Goal: Entertainment & Leisure: Consume media (video, audio)

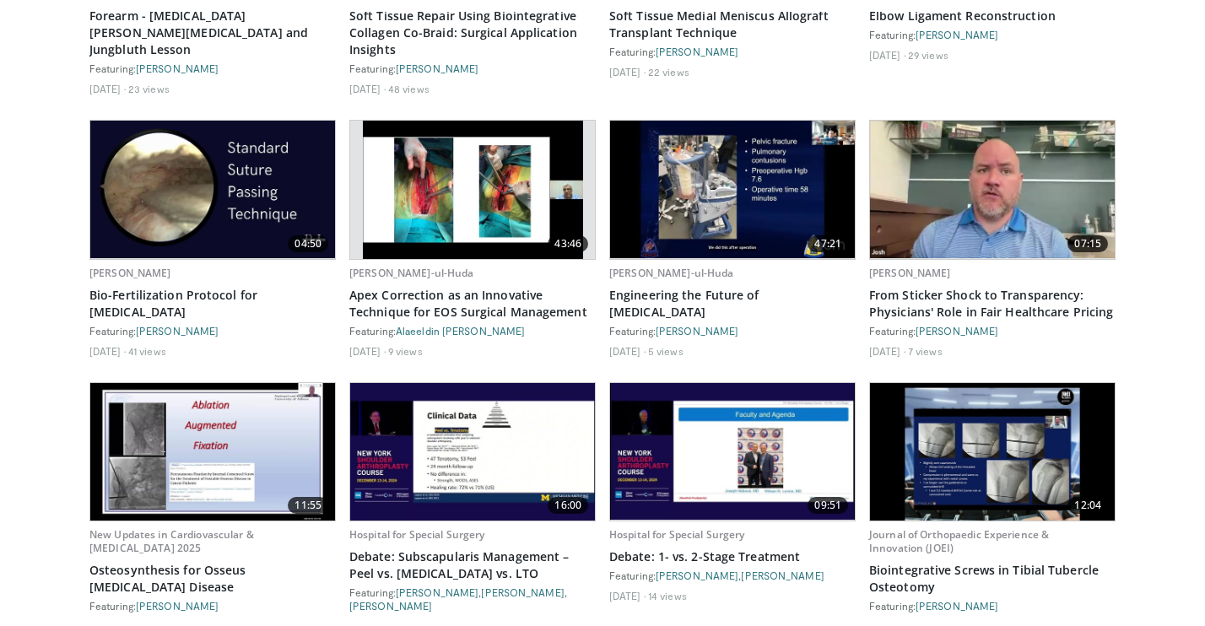
scroll to position [5441, 0]
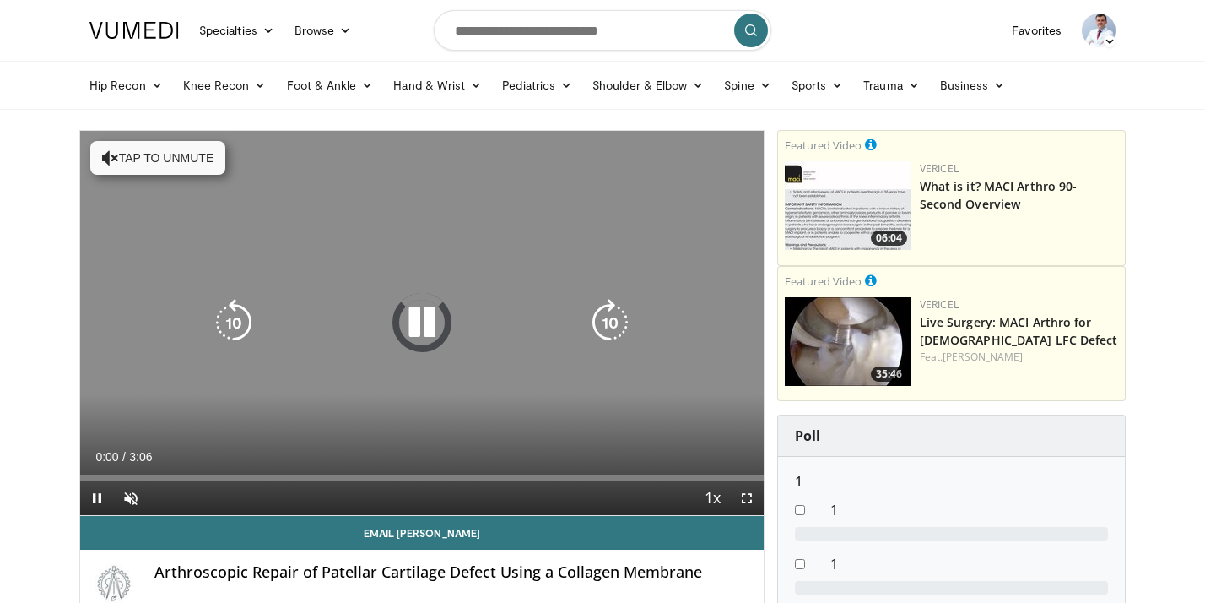
click at [172, 161] on button "Tap to unmute" at bounding box center [157, 158] width 135 height 34
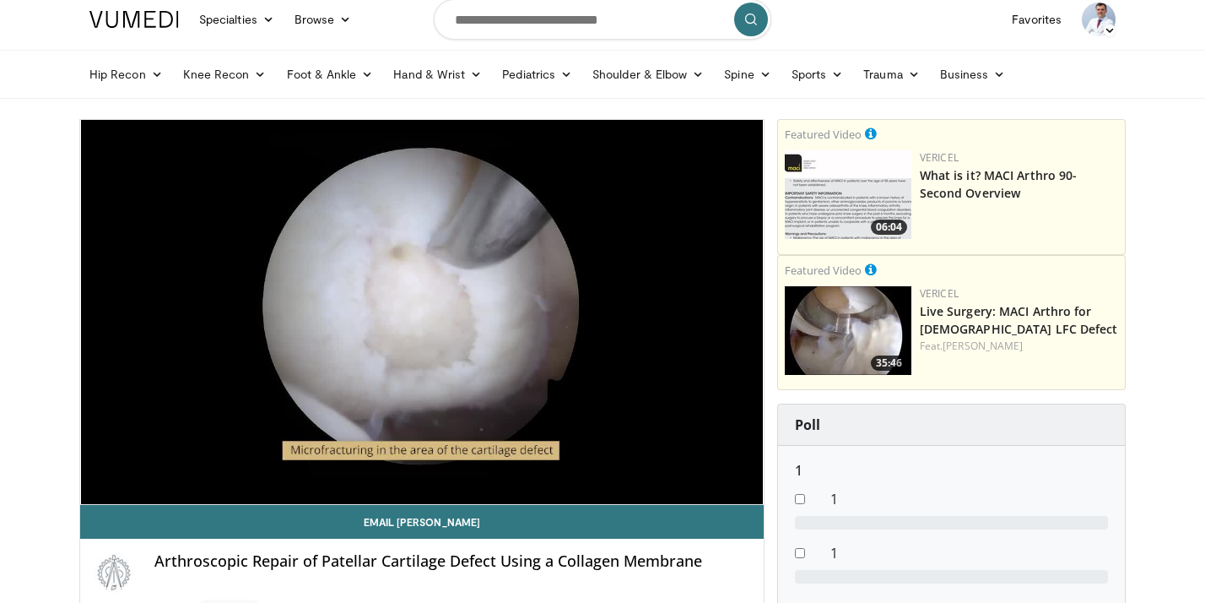
scroll to position [10, 0]
